Goal: Check status: Check status

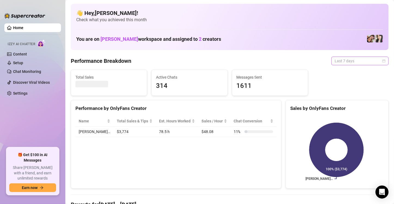
click at [353, 61] on span "Last 7 days" at bounding box center [359, 61] width 51 height 8
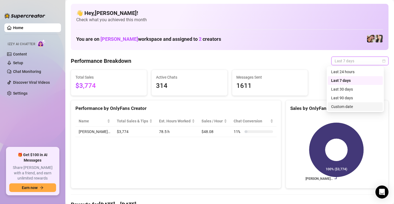
click at [354, 106] on div "Custom date" at bounding box center [355, 107] width 48 height 6
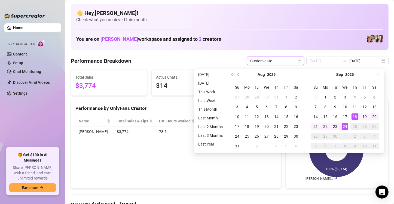
type input "2025-09-24"
click at [344, 127] on div "24" at bounding box center [344, 126] width 7 height 7
click at [344, 127] on icon at bounding box center [336, 150] width 54 height 54
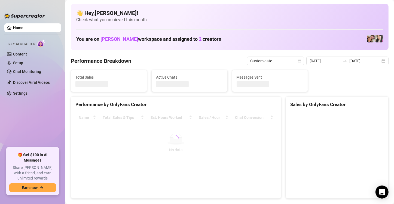
type input "2025-09-24"
